Goal: Check status: Check status

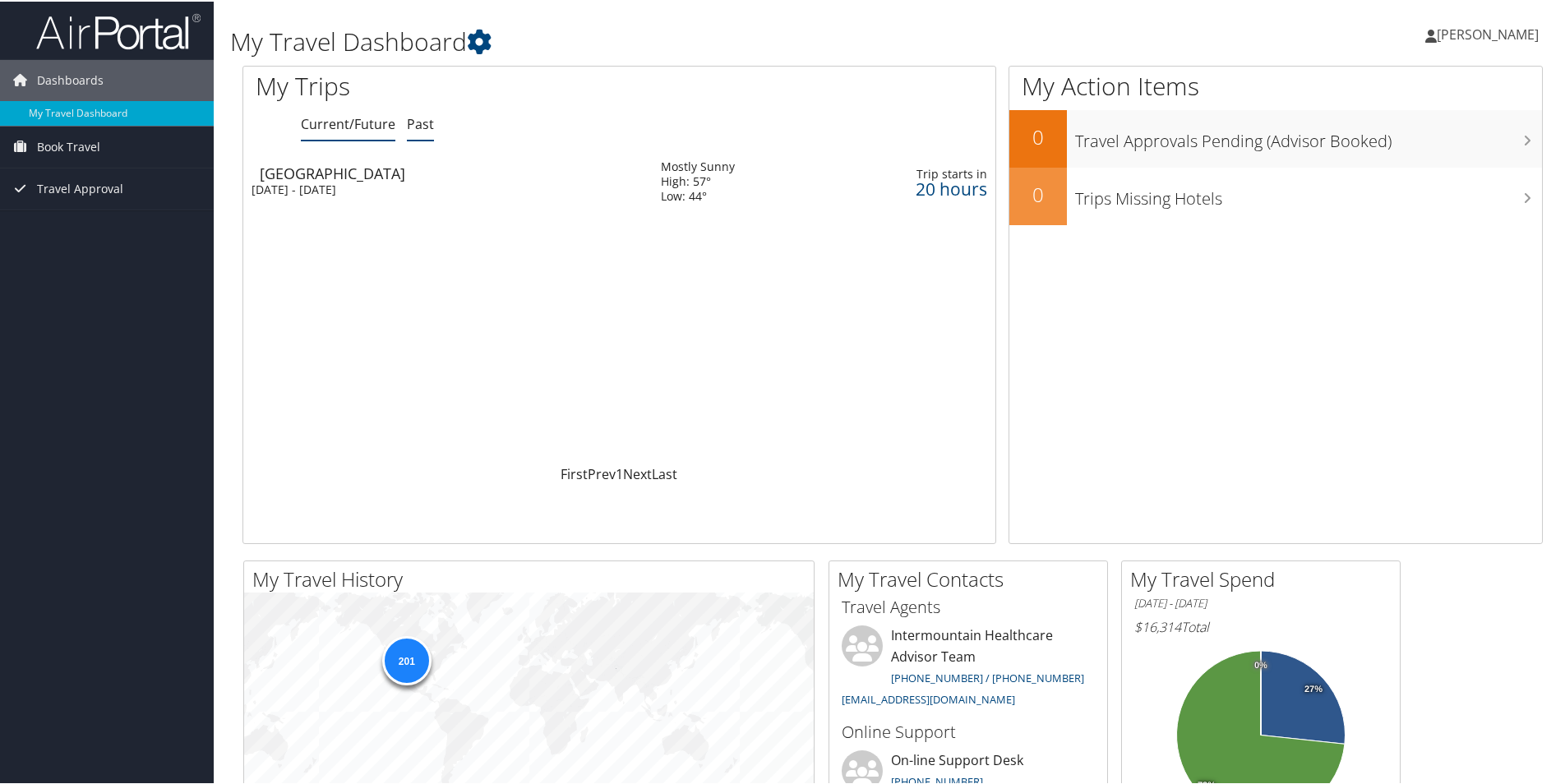
click at [431, 122] on link "Past" at bounding box center [420, 122] width 27 height 19
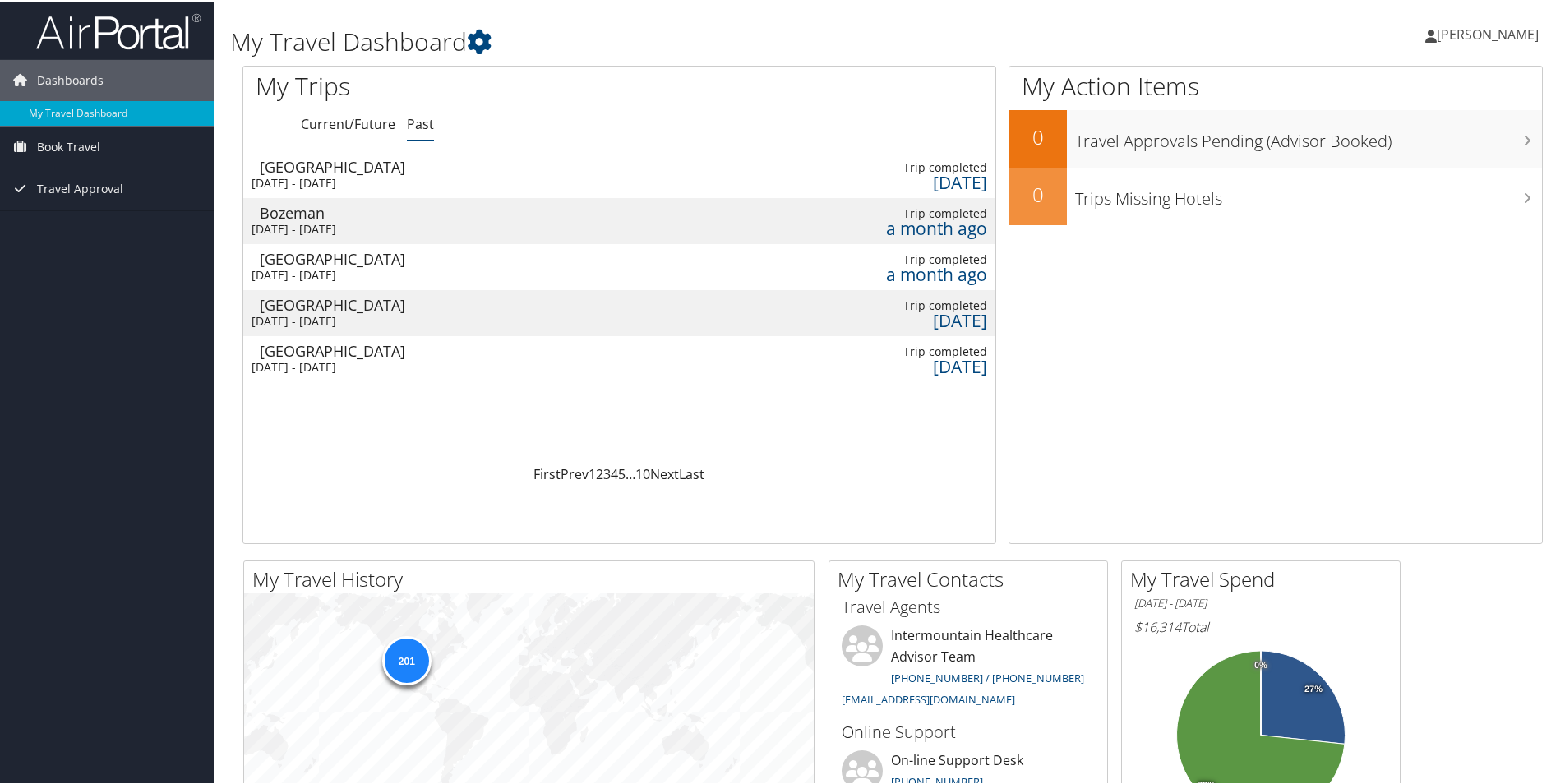
click at [312, 215] on div "Bozeman" at bounding box center [452, 211] width 385 height 15
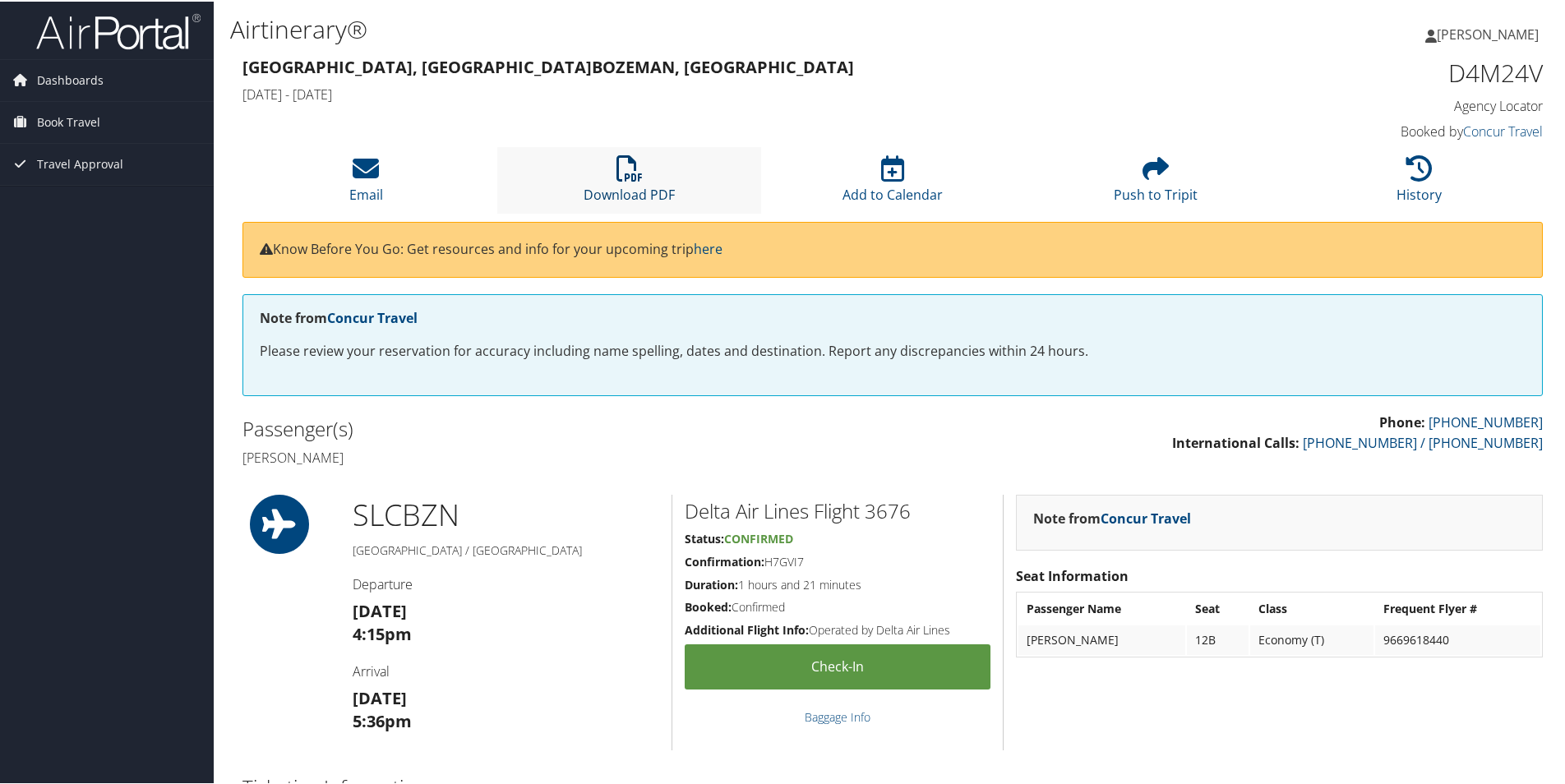
click at [627, 178] on icon at bounding box center [630, 167] width 26 height 26
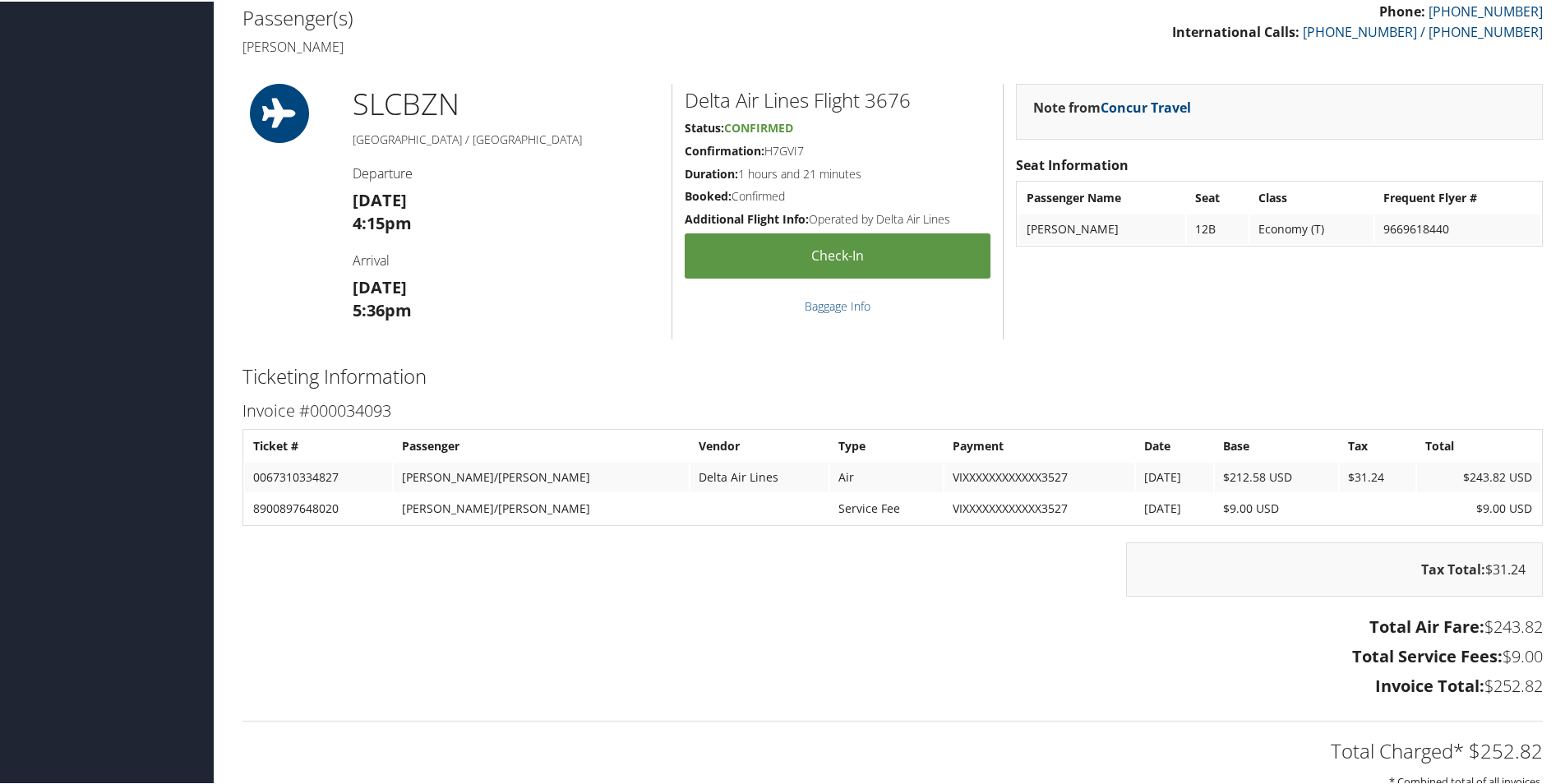
scroll to position [493, 0]
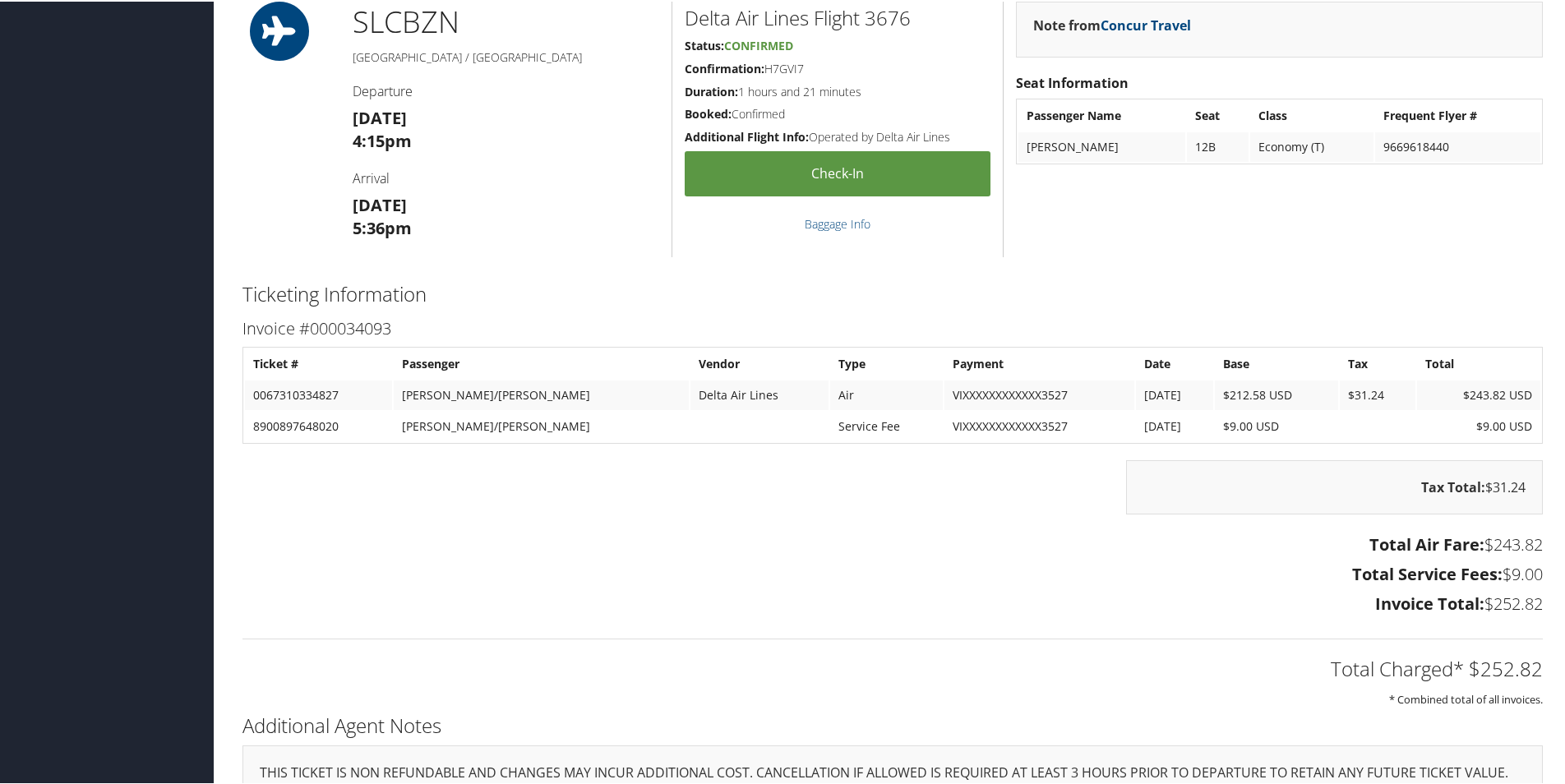
click at [271, 389] on td "0067310334827" at bounding box center [318, 394] width 147 height 30
copy td "0067310334827"
